Goal: Find specific page/section

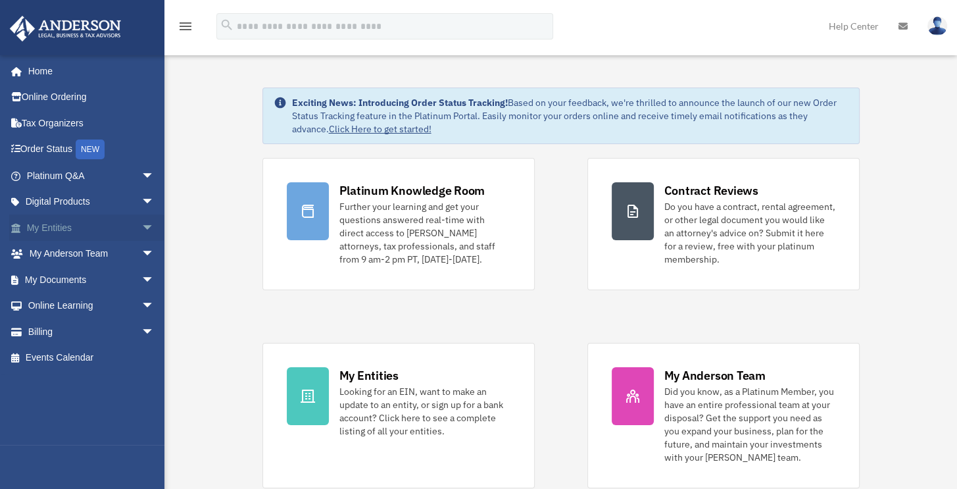
click at [141, 226] on span "arrow_drop_down" at bounding box center [154, 228] width 26 height 27
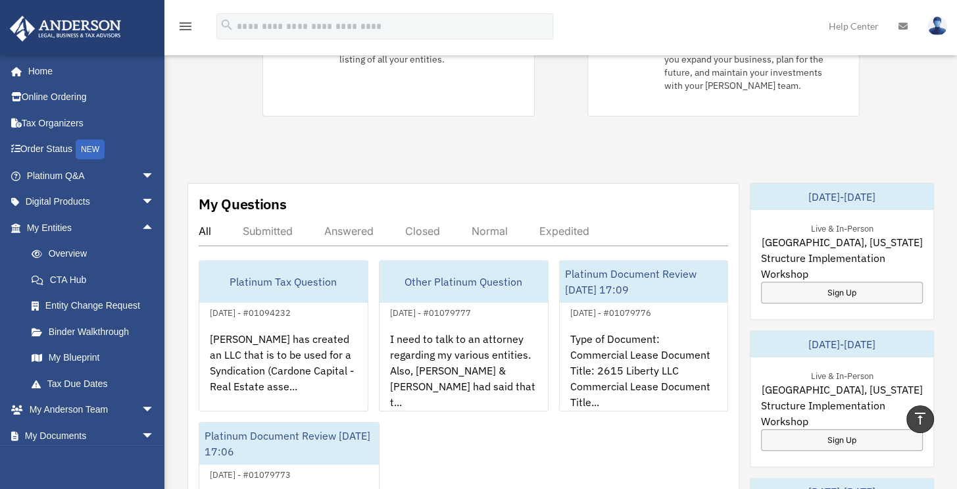
scroll to position [329, 0]
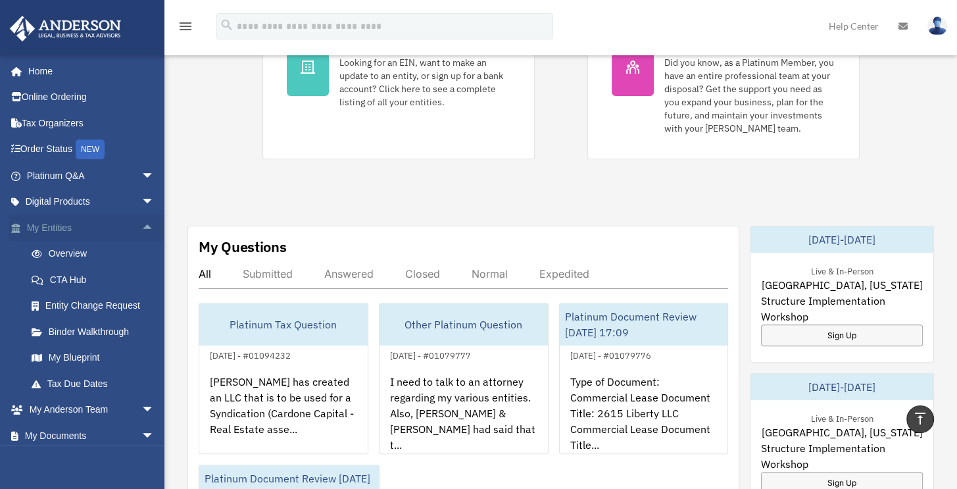
click at [144, 226] on span "arrow_drop_up" at bounding box center [154, 228] width 26 height 27
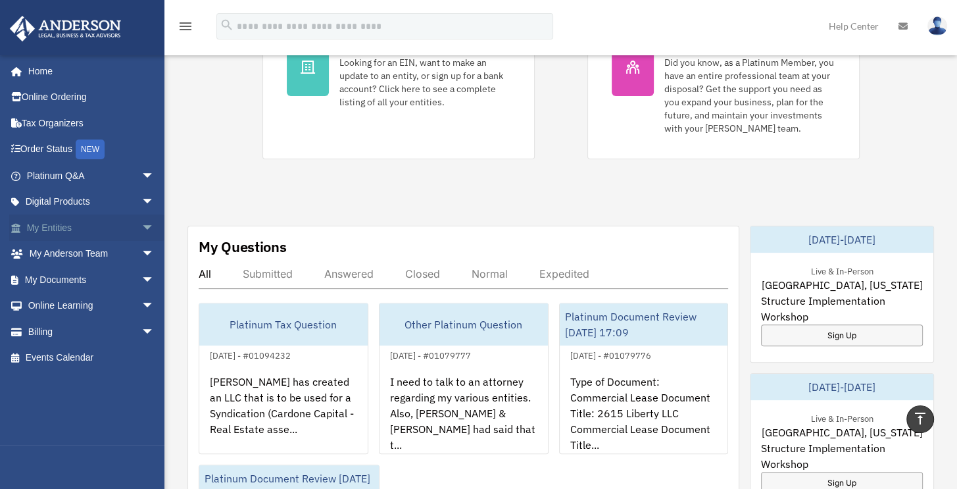
click at [144, 226] on span "arrow_drop_down" at bounding box center [154, 228] width 26 height 27
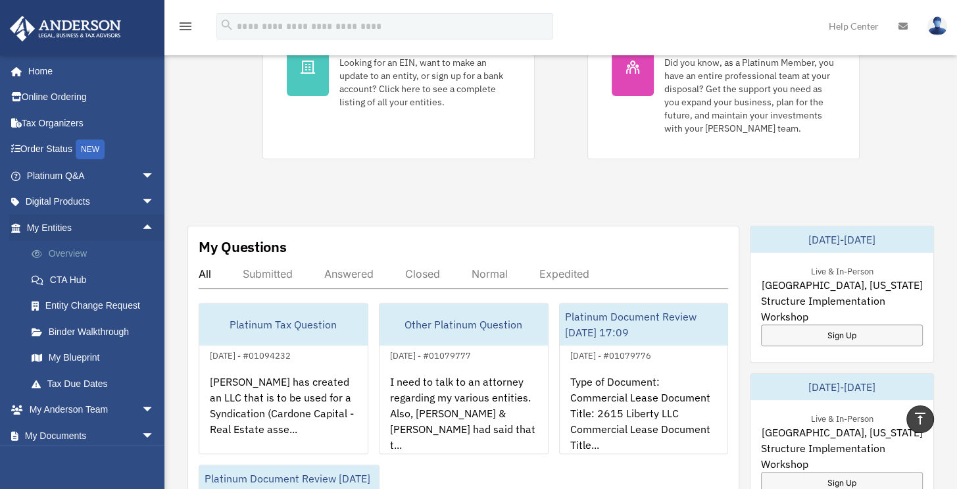
click at [67, 255] on link "Overview" at bounding box center [96, 254] width 156 height 26
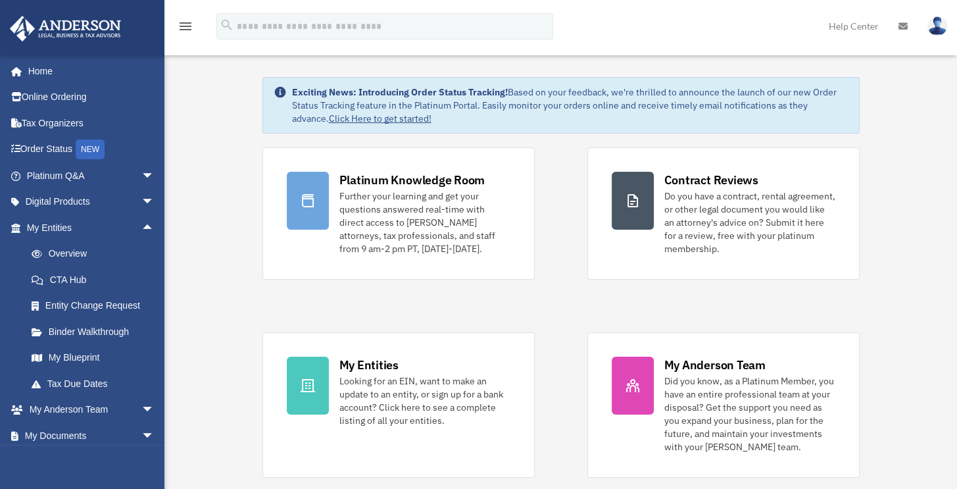
scroll to position [0, 0]
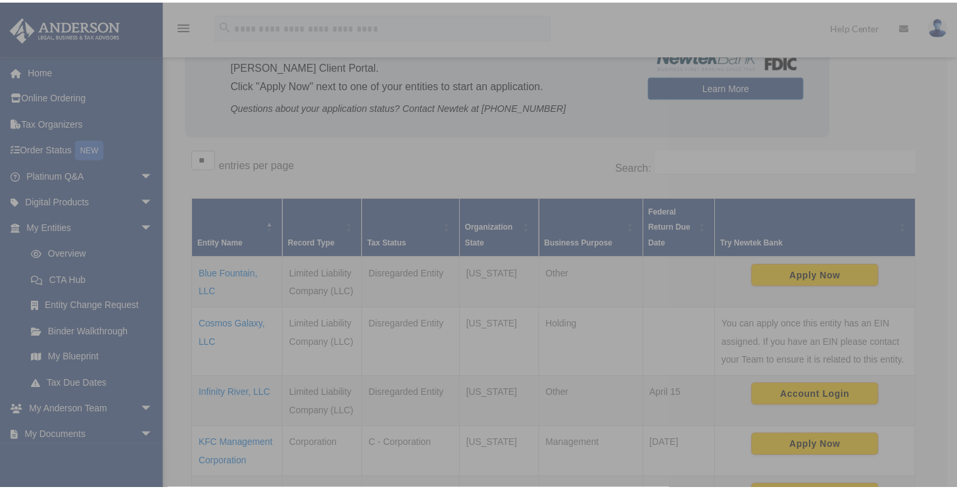
scroll to position [131, 0]
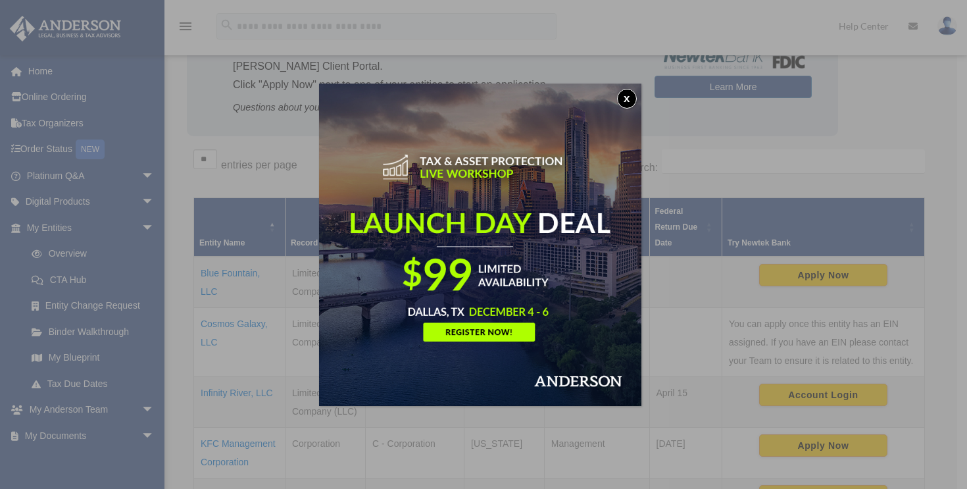
click at [634, 99] on button "x" at bounding box center [627, 99] width 20 height 20
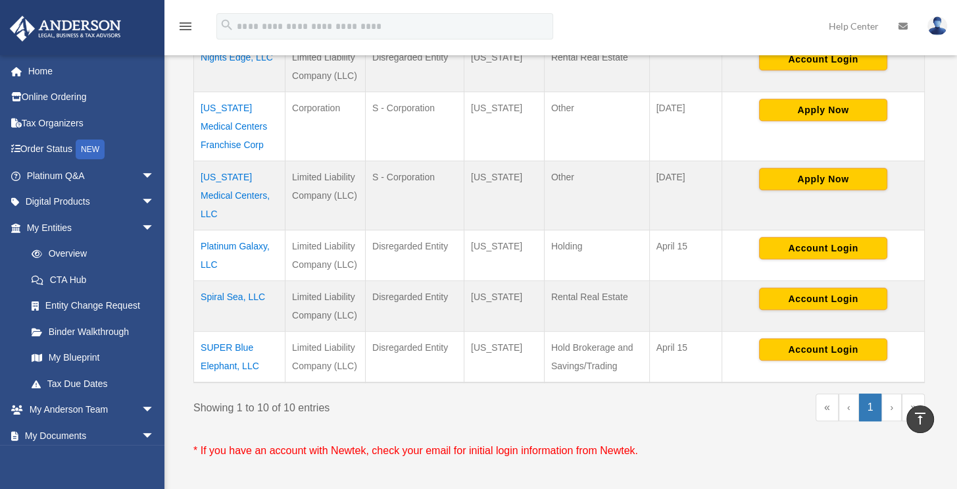
scroll to position [657, 0]
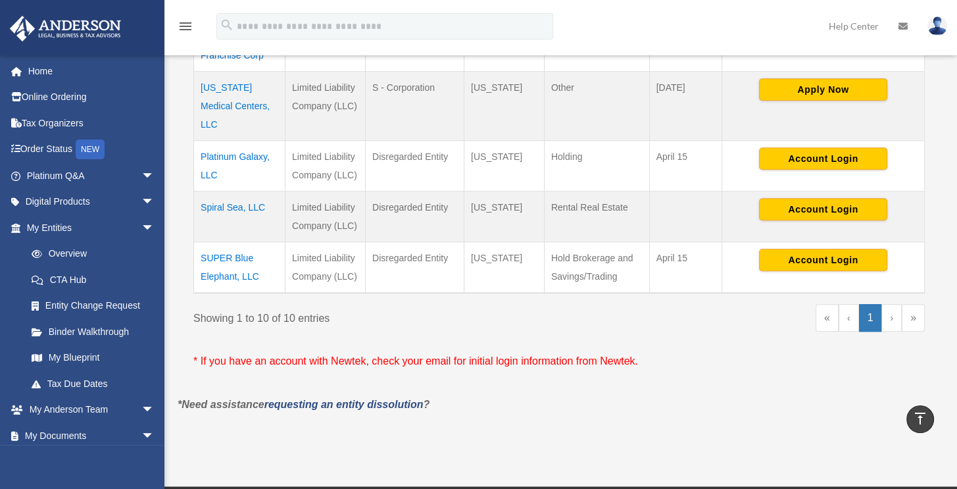
click at [887, 304] on link "›" at bounding box center [892, 318] width 20 height 28
click at [892, 304] on link "›" at bounding box center [892, 318] width 20 height 28
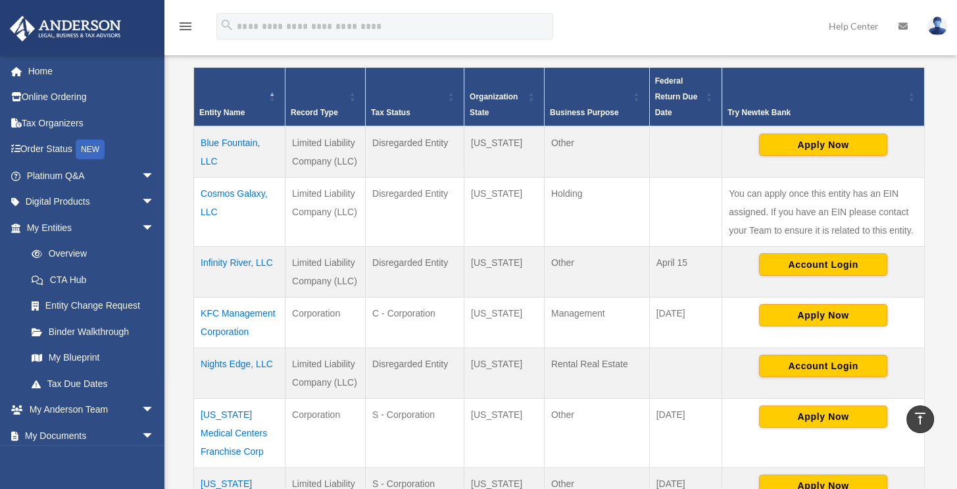
scroll to position [263, 0]
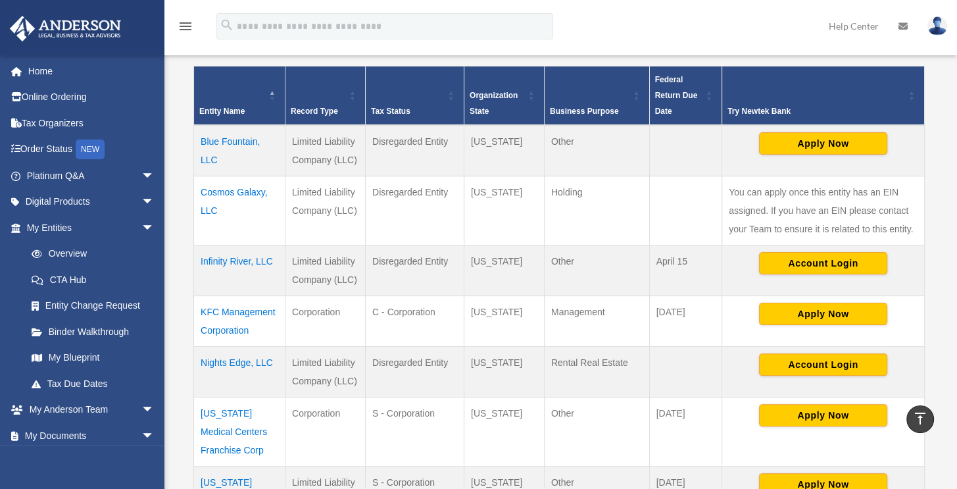
click at [243, 190] on td "Cosmos Galaxy, LLC" at bounding box center [239, 210] width 91 height 69
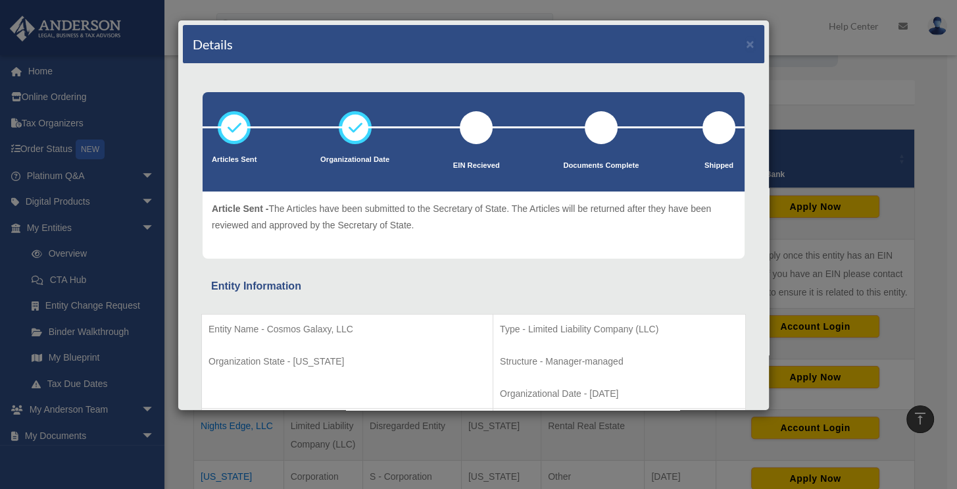
scroll to position [131, 0]
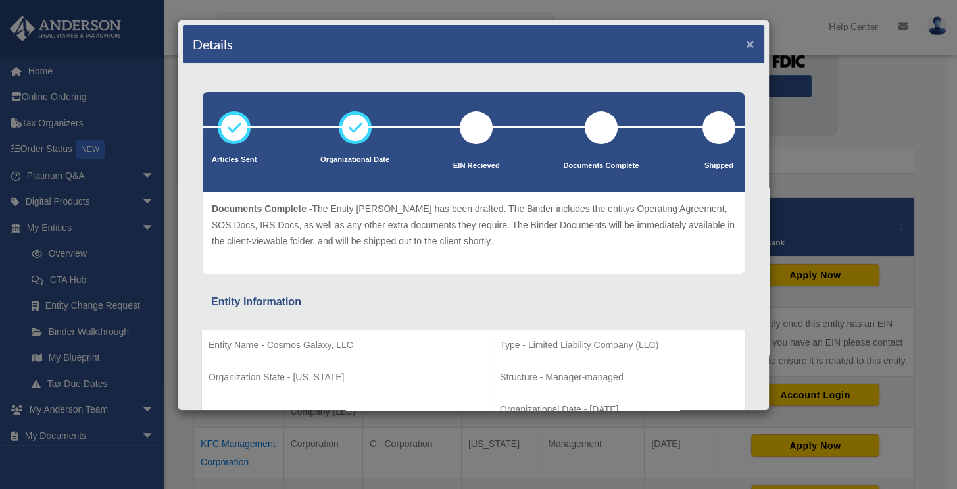
click at [746, 45] on button "×" at bounding box center [750, 44] width 9 height 14
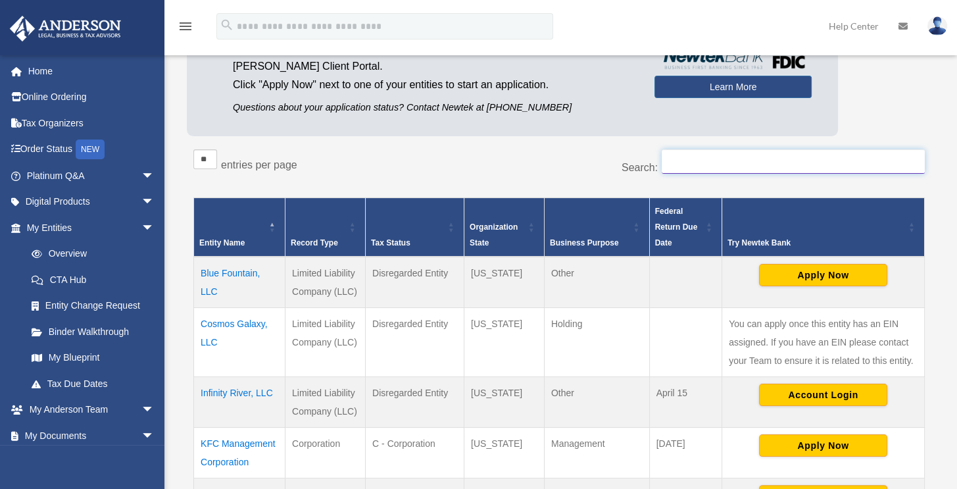
click at [682, 162] on input "Search:" at bounding box center [793, 161] width 263 height 25
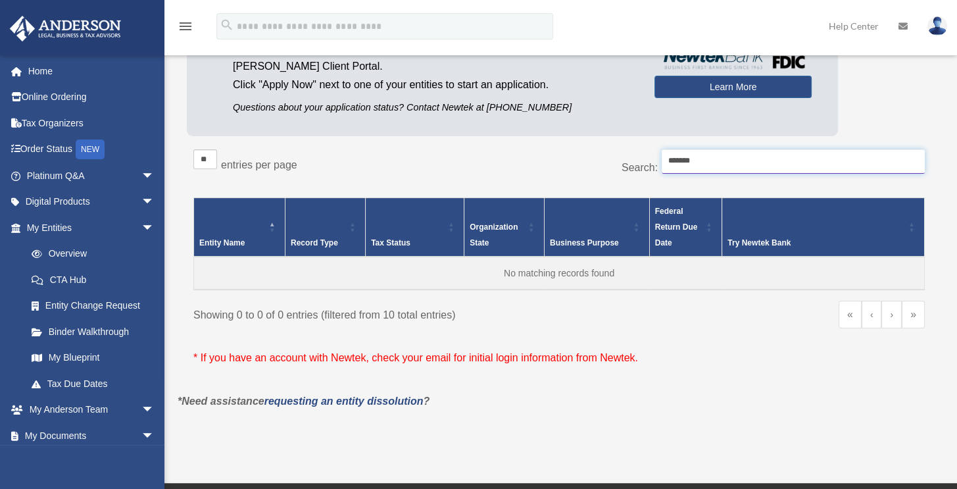
type input "*******"
